Goal: Task Accomplishment & Management: Complete application form

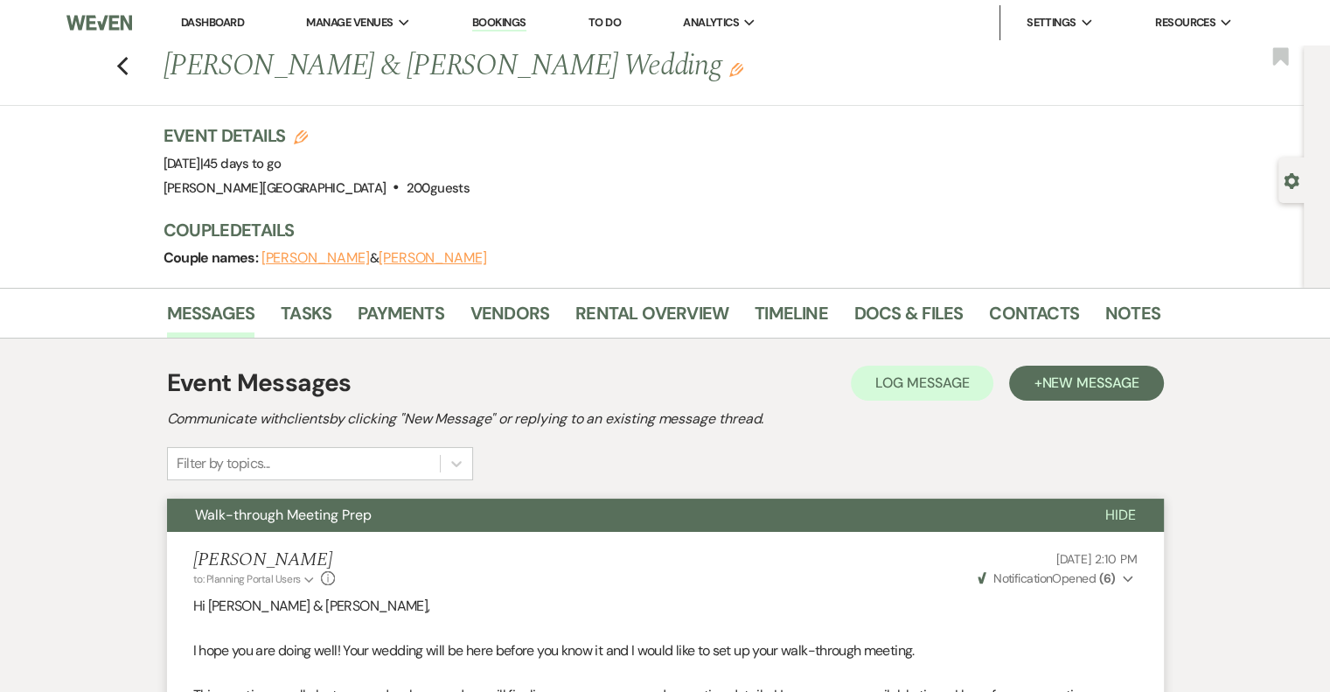
click at [220, 23] on link "Dashboard" at bounding box center [212, 22] width 63 height 15
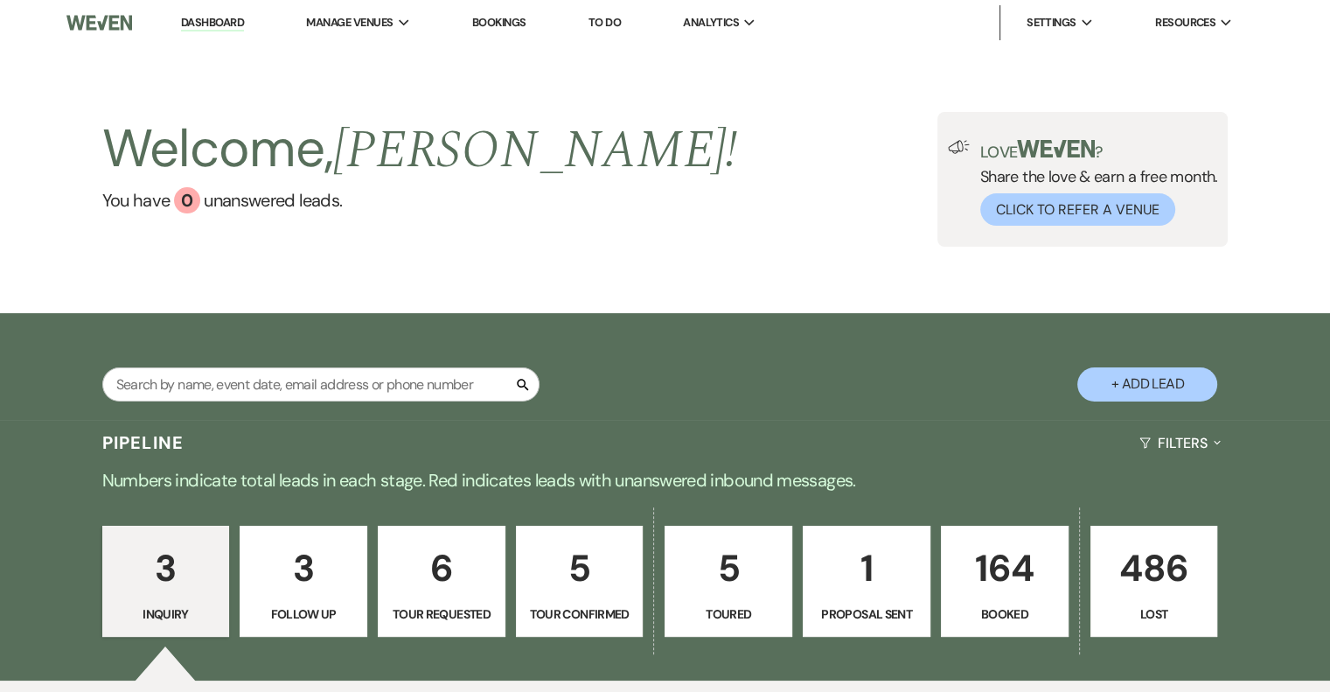
click at [1132, 382] on button "+ Add Lead" at bounding box center [1148, 384] width 140 height 34
select select "628"
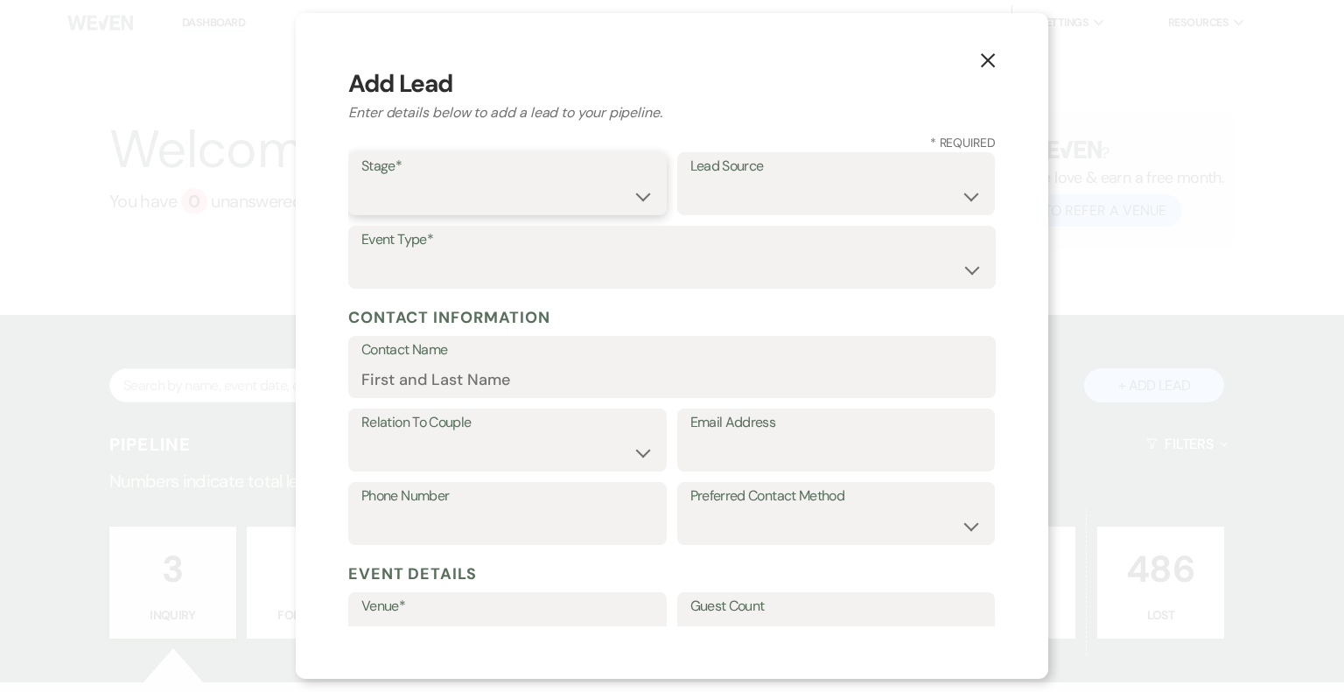
click at [485, 199] on select "Inquiry Follow Up Tour Requested Tour Confirmed Toured Proposal Sent Booked Lost" at bounding box center [507, 196] width 292 height 34
select select "4"
click at [361, 179] on select "Inquiry Follow Up Tour Requested Tour Confirmed Toured Proposal Sent Booked Lost" at bounding box center [507, 196] width 292 height 34
click at [768, 201] on select "Weven Venue Website Instagram Facebook Pinterest Google The Knot Wedding Wire H…" at bounding box center [836, 196] width 292 height 34
select select "14"
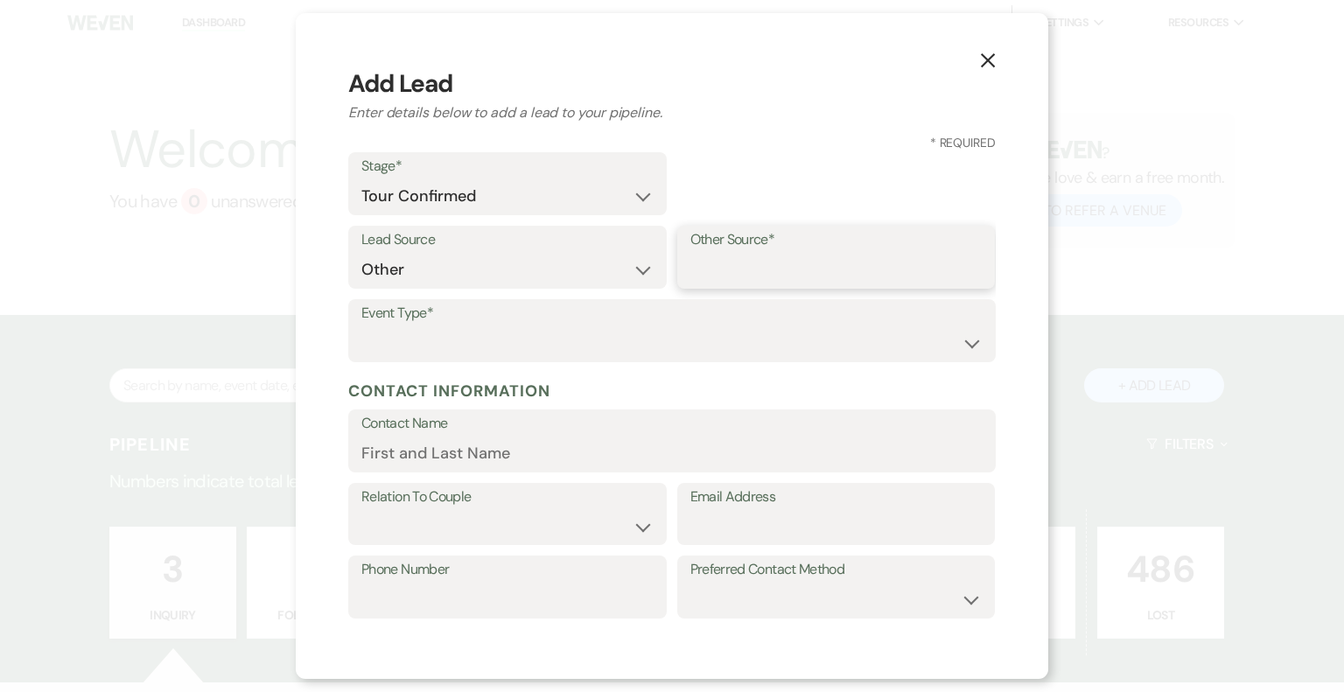
click at [735, 280] on input "Other Source*" at bounding box center [836, 270] width 292 height 34
type input "Wedding Show"
click at [691, 344] on select "Wedding Anniversary Party Baby Shower Bachelorette / Bachelor Party Birthday Pa…" at bounding box center [671, 343] width 621 height 34
select select "1"
click at [361, 326] on select "Wedding Anniversary Party Baby Shower Bachelorette / Bachelor Party Birthday Pa…" at bounding box center [671, 343] width 621 height 34
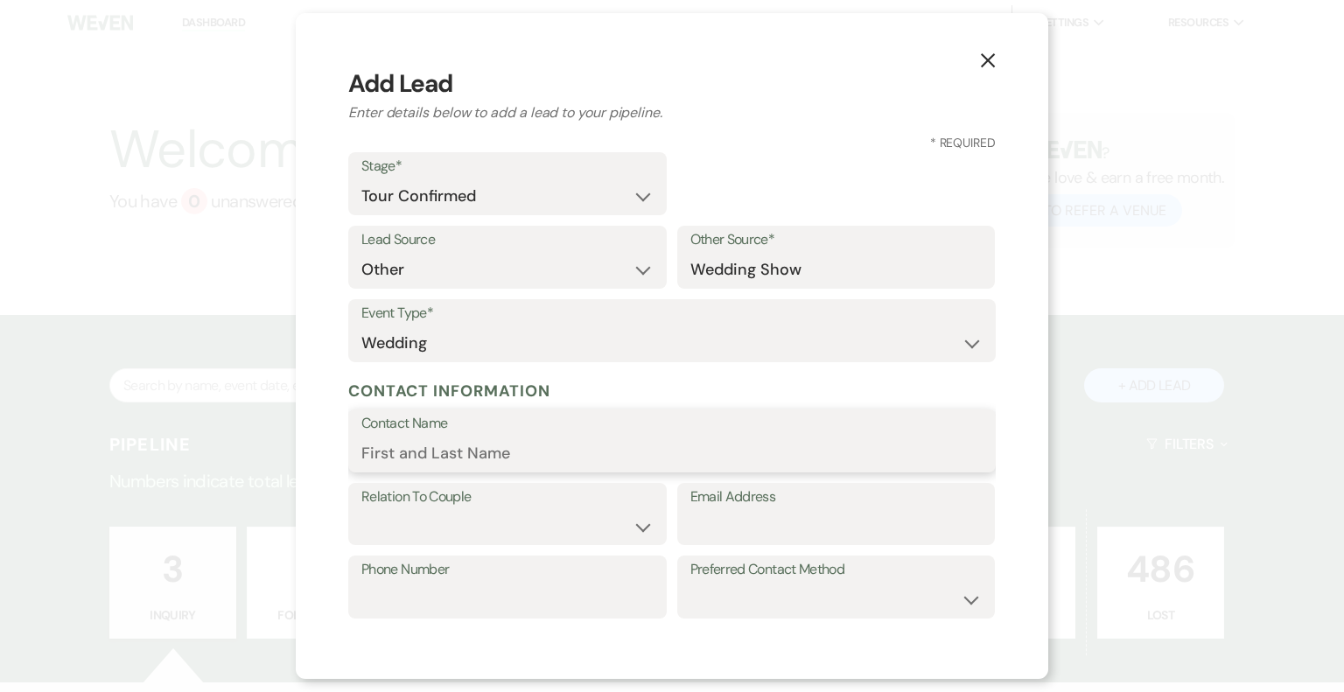
click at [512, 454] on input "Contact Name" at bounding box center [671, 454] width 621 height 34
paste input "[PERSON_NAME]"
type input "[PERSON_NAME]"
click at [460, 531] on select "Couple Planner Parent of Couple Family Member Friend Other" at bounding box center [507, 526] width 292 height 34
select select "1"
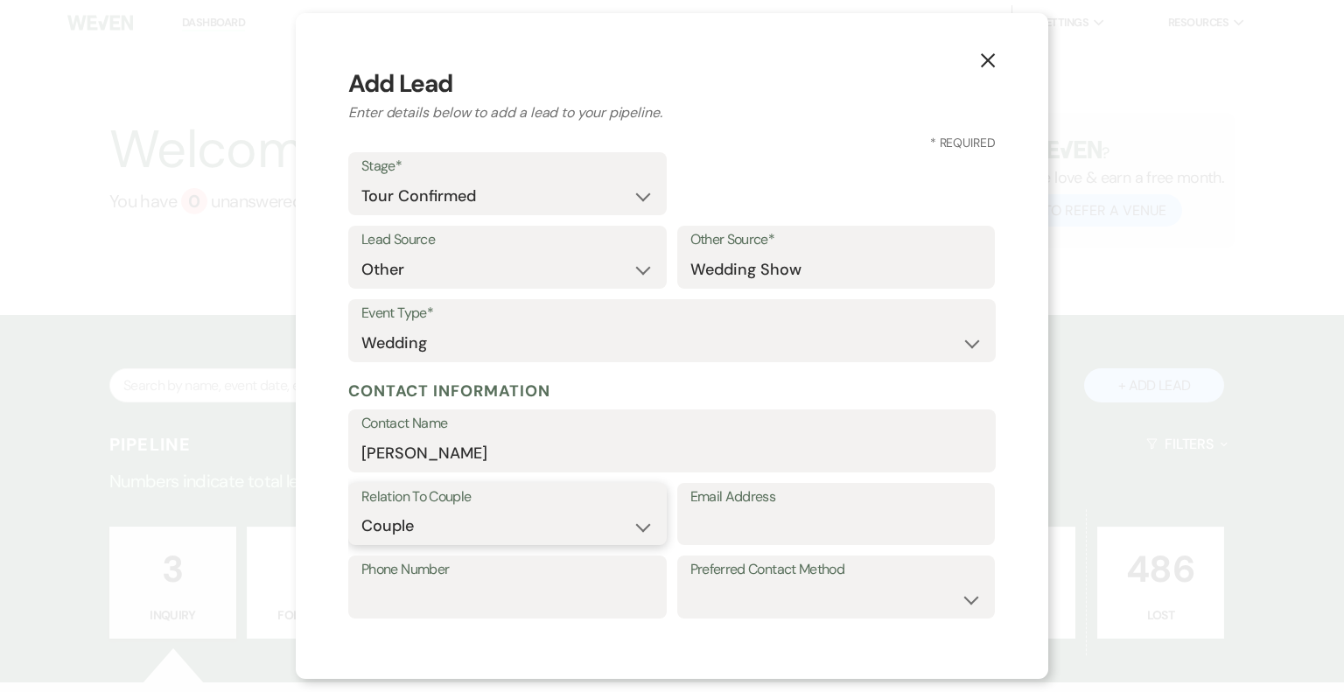
click at [361, 509] on select "Couple Planner Parent of Couple Family Member Friend Other" at bounding box center [507, 526] width 292 height 34
click at [785, 521] on input "Email Address" at bounding box center [836, 526] width 292 height 34
type input "[EMAIL_ADDRESS][DOMAIN_NAME]"
click at [562, 614] on input "Phone Number" at bounding box center [507, 600] width 292 height 34
paste input "[PHONE_NUMBER]"
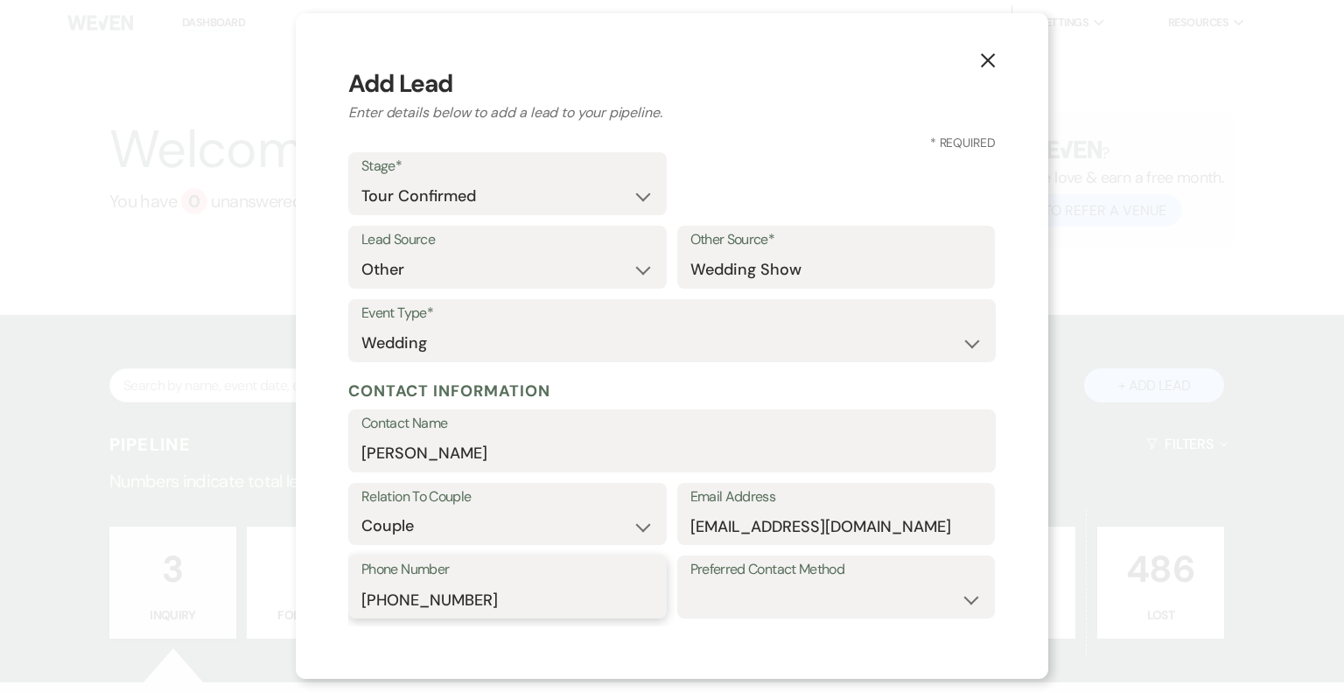
type input "[PHONE_NUMBER]"
click at [861, 603] on select "Email Phone Text" at bounding box center [836, 600] width 292 height 34
select select "email"
click at [690, 583] on select "Email Phone Text" at bounding box center [836, 600] width 292 height 34
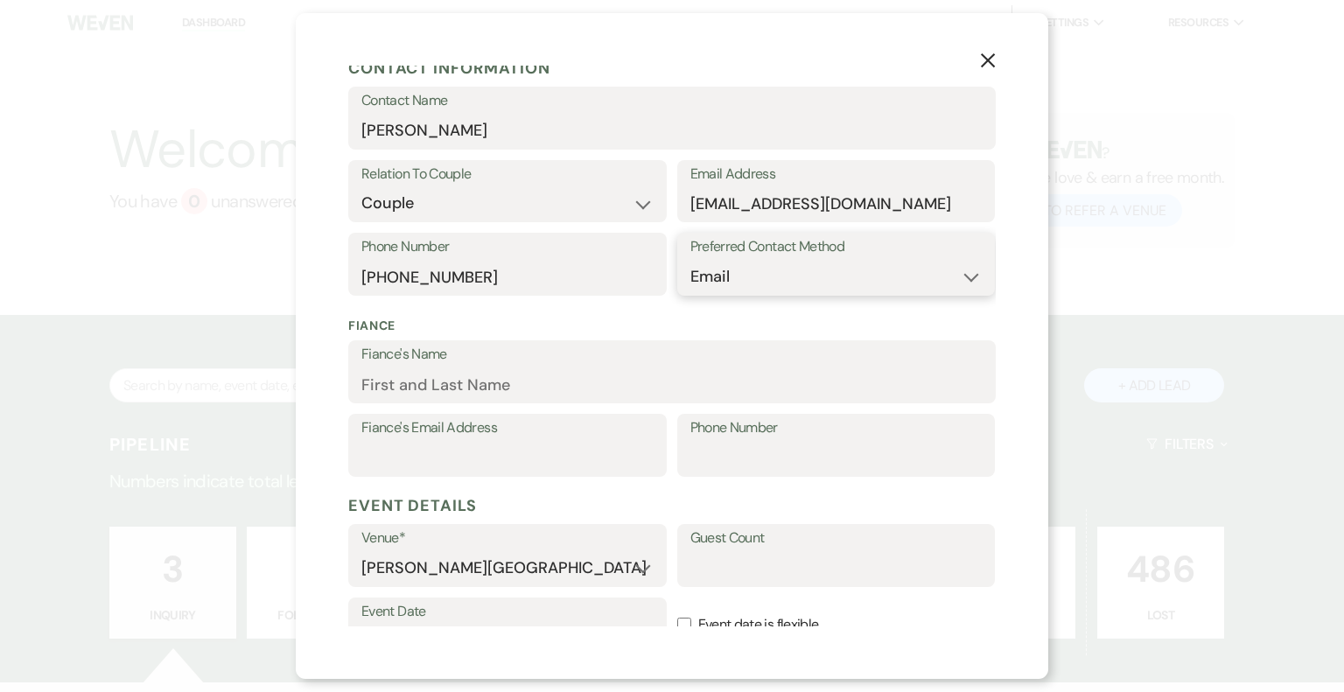
scroll to position [350, 0]
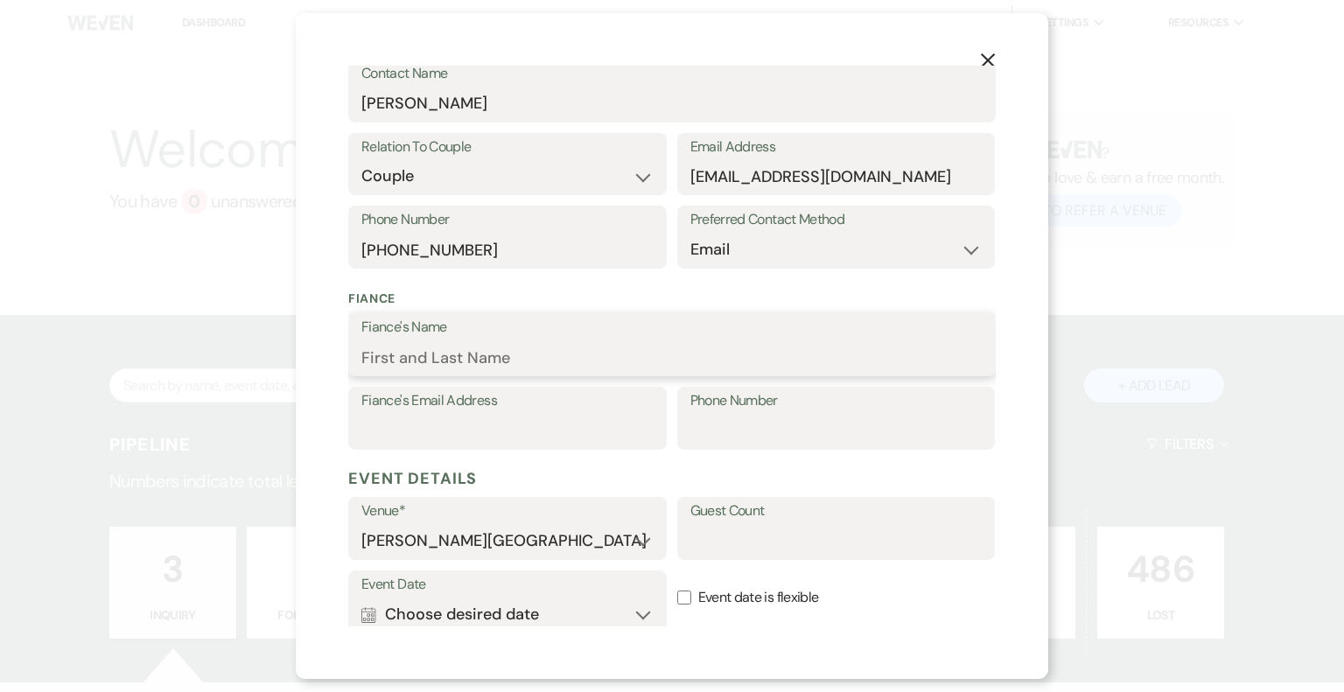
click at [451, 360] on input "Fiance's Name" at bounding box center [671, 357] width 621 height 34
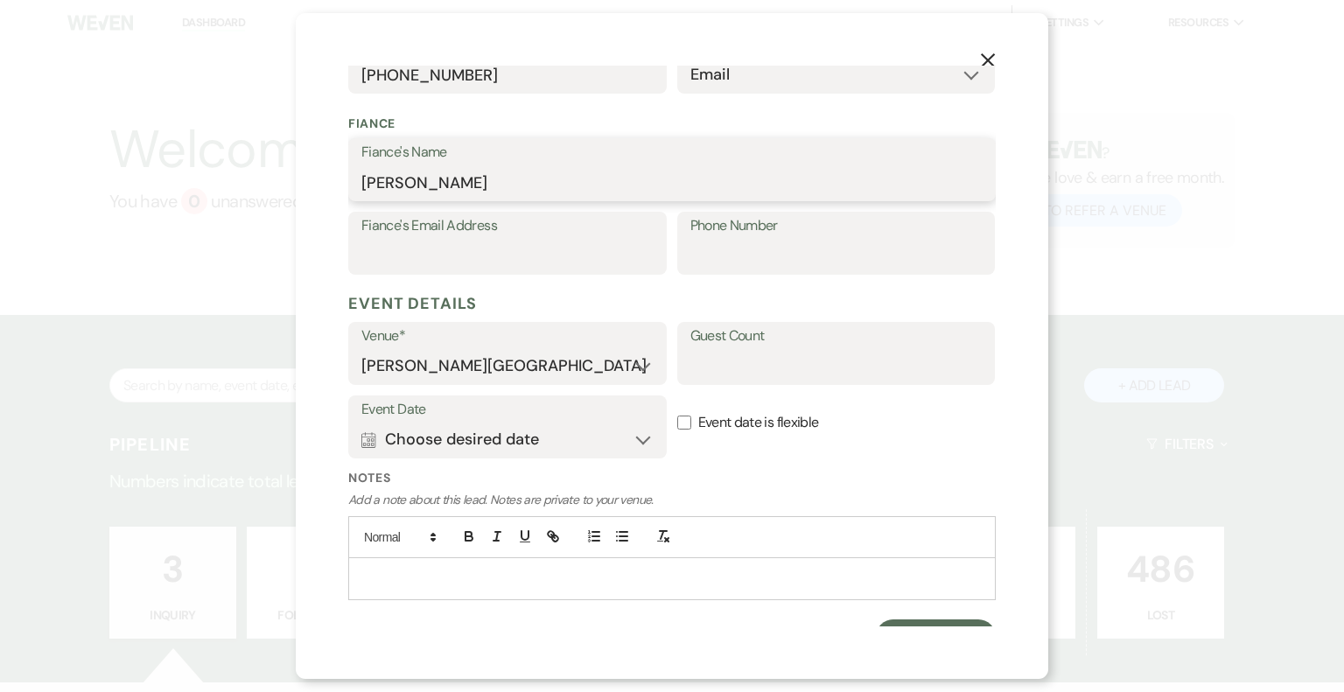
type input "[PERSON_NAME]"
click at [677, 423] on input "Event date is flexible" at bounding box center [684, 423] width 14 height 14
checkbox input "true"
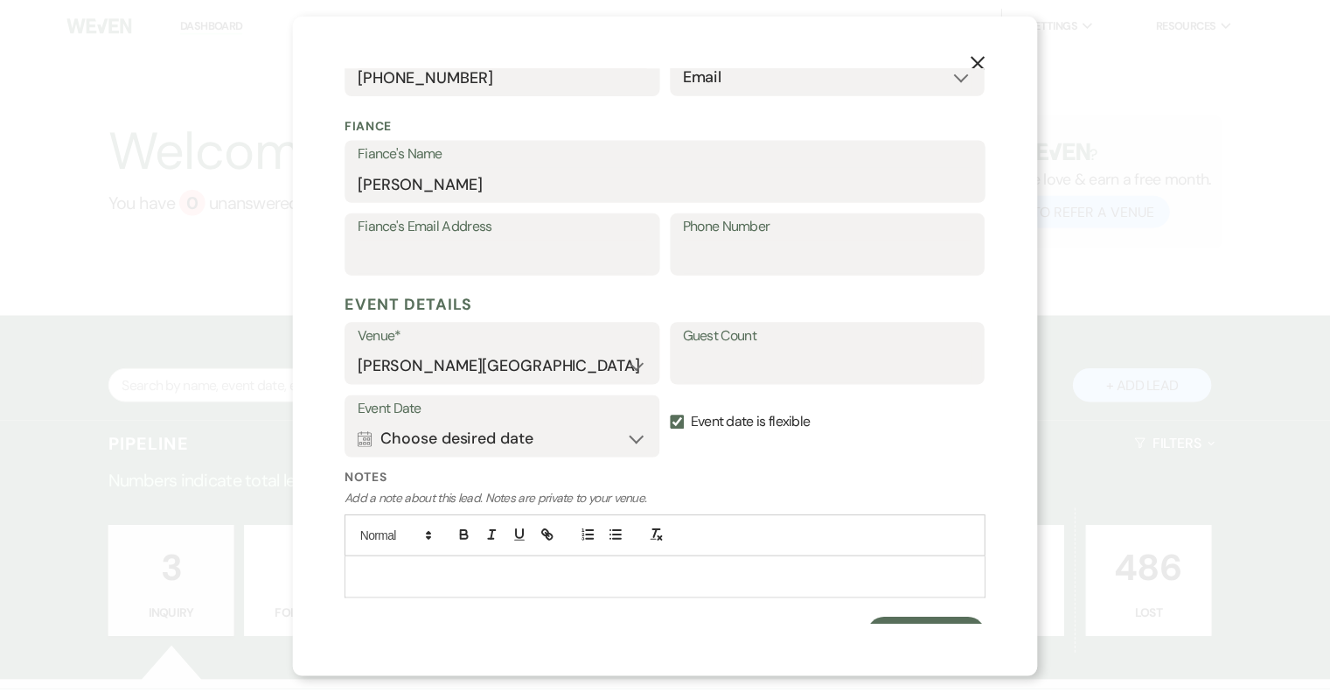
scroll to position [551, 0]
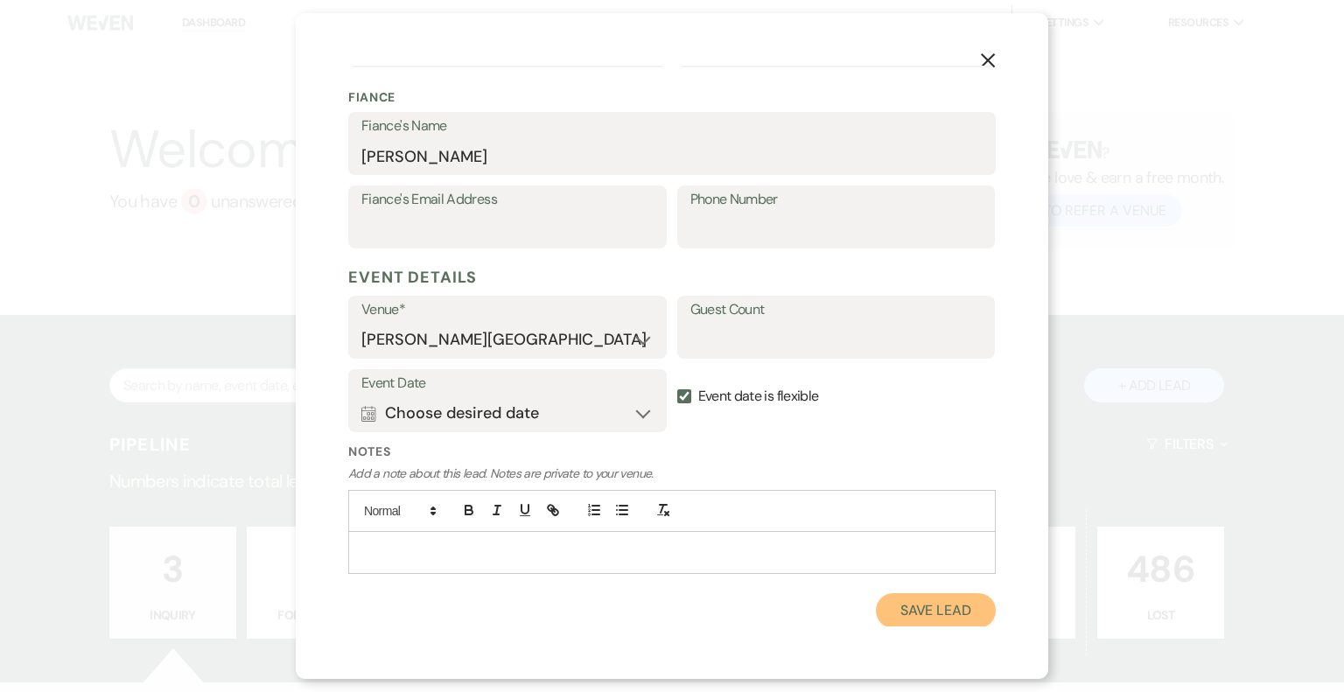
click at [903, 604] on button "Save Lead" at bounding box center [936, 610] width 120 height 35
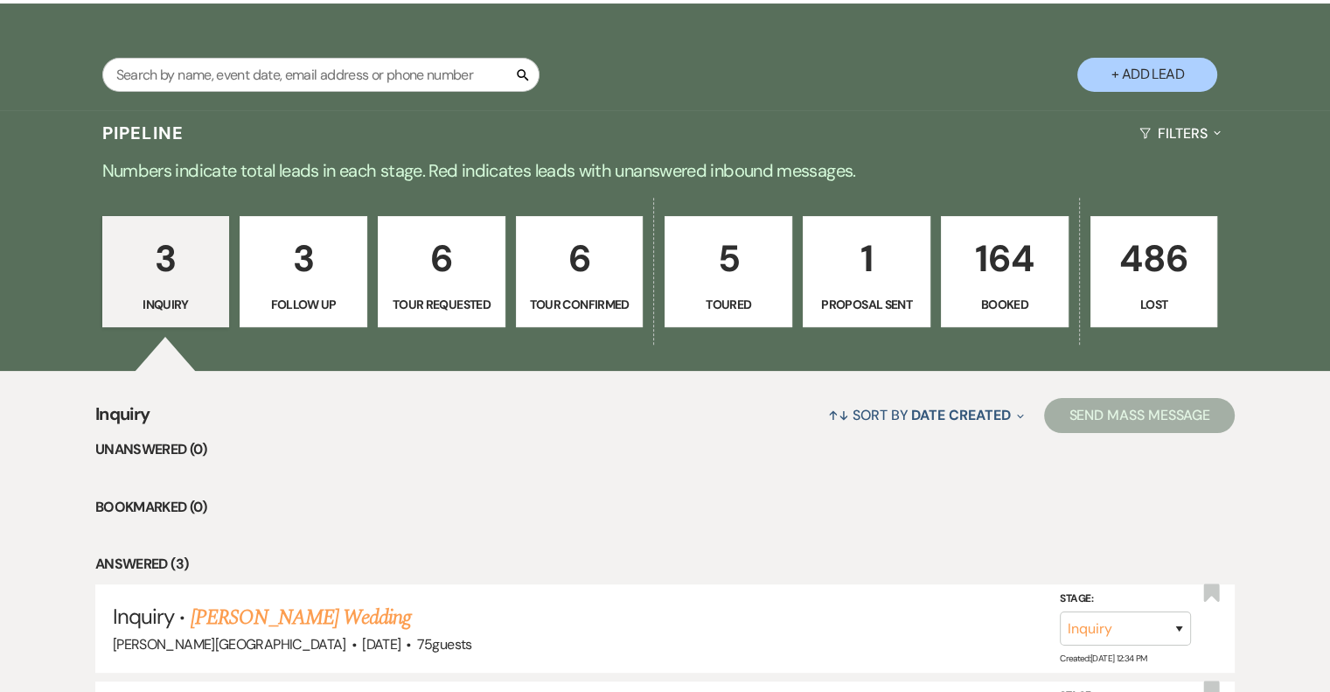
scroll to position [350, 0]
